Goal: Obtain resource: Obtain resource

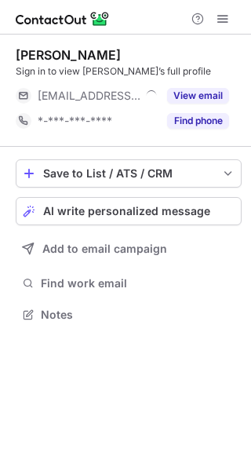
scroll to position [304, 251]
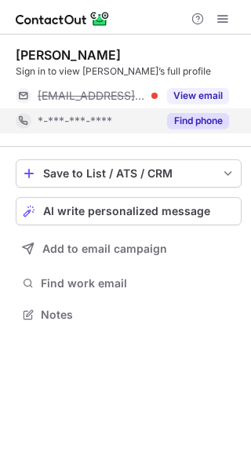
click at [200, 126] on button "Find phone" at bounding box center [198, 121] width 62 height 16
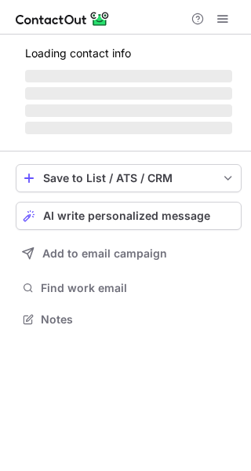
scroll to position [304, 251]
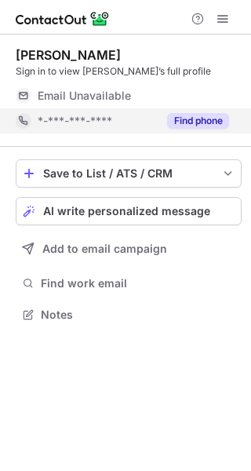
click at [183, 115] on button "Find phone" at bounding box center [198, 121] width 62 height 16
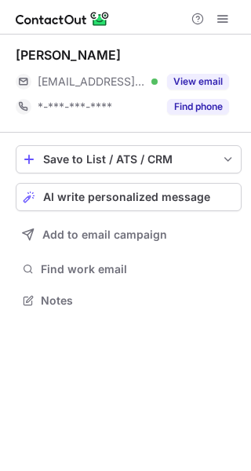
scroll to position [290, 251]
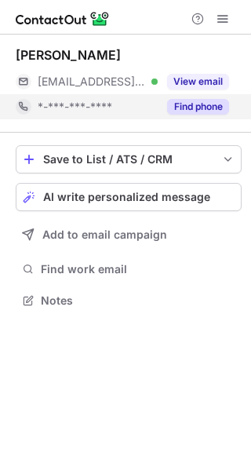
click at [203, 115] on div "Find phone" at bounding box center [193, 106] width 71 height 25
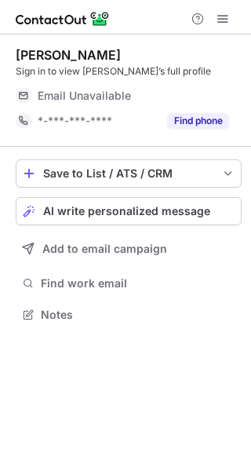
scroll to position [304, 251]
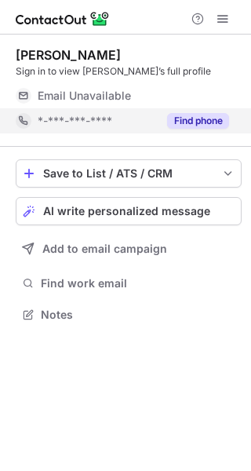
click at [199, 131] on div "Find phone" at bounding box center [193, 120] width 71 height 25
